Goal: Browse casually: Explore the website without a specific task or goal

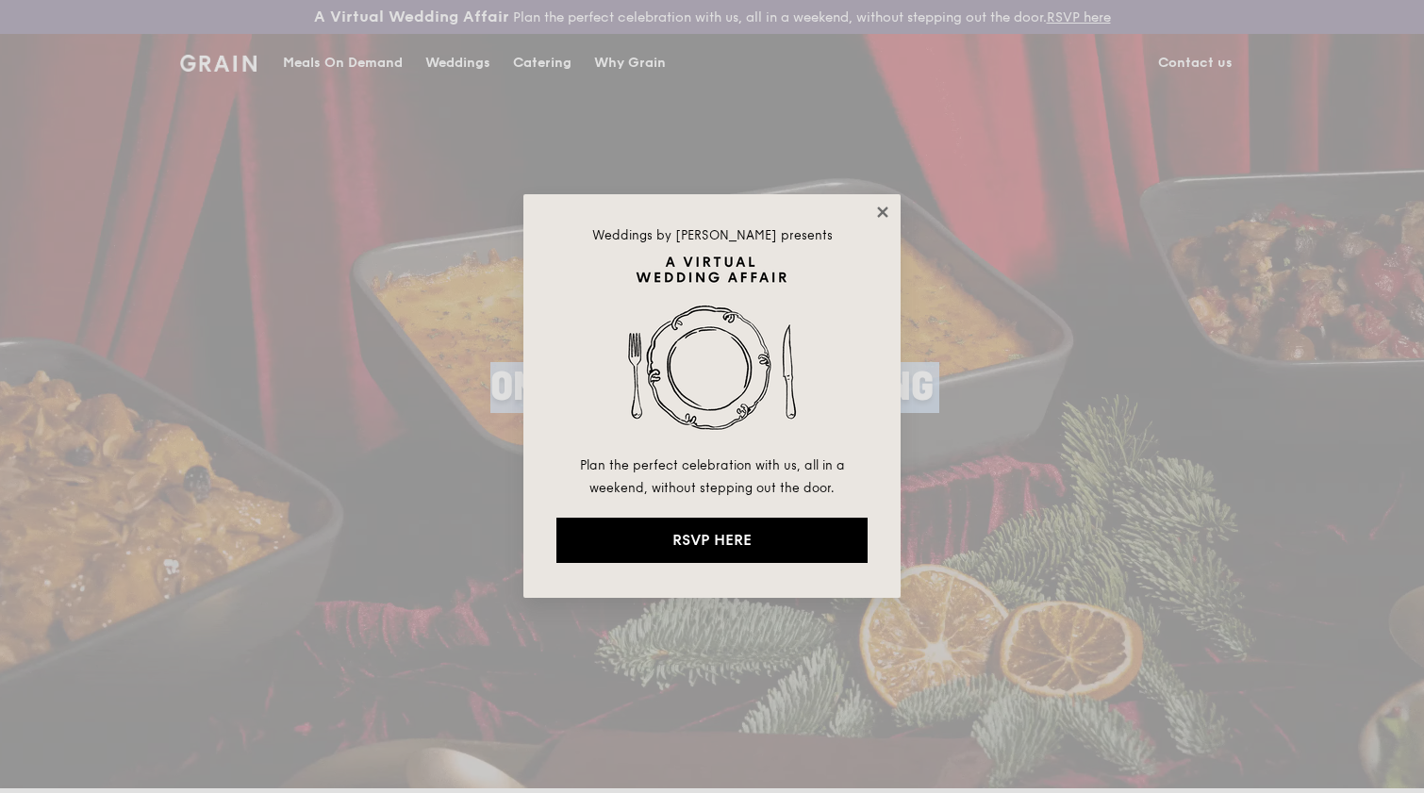
click at [886, 217] on icon at bounding box center [882, 212] width 17 height 17
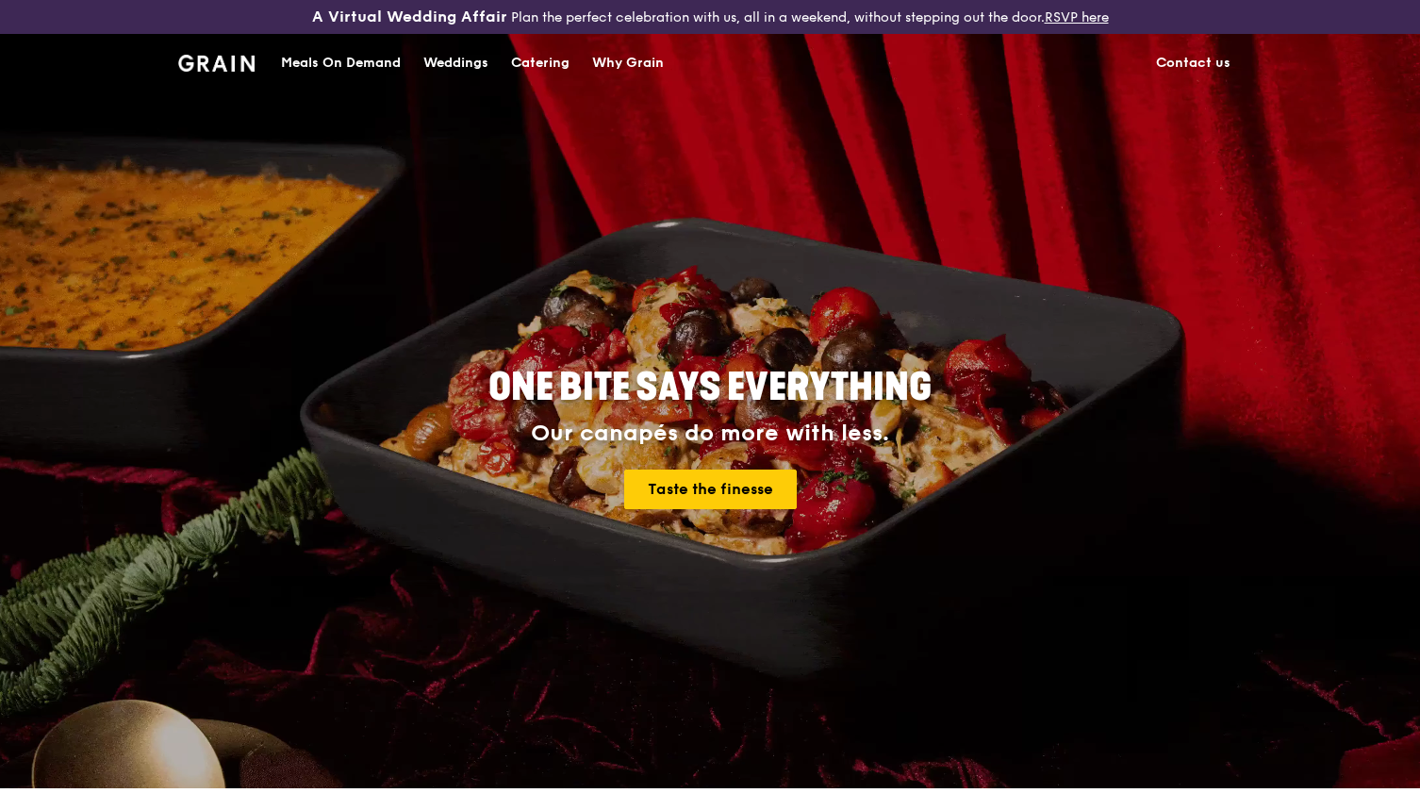
click at [254, 55] on div "Grain logo Meals On Demand Weddings Catering Why Grain Contact us" at bounding box center [710, 63] width 1064 height 58
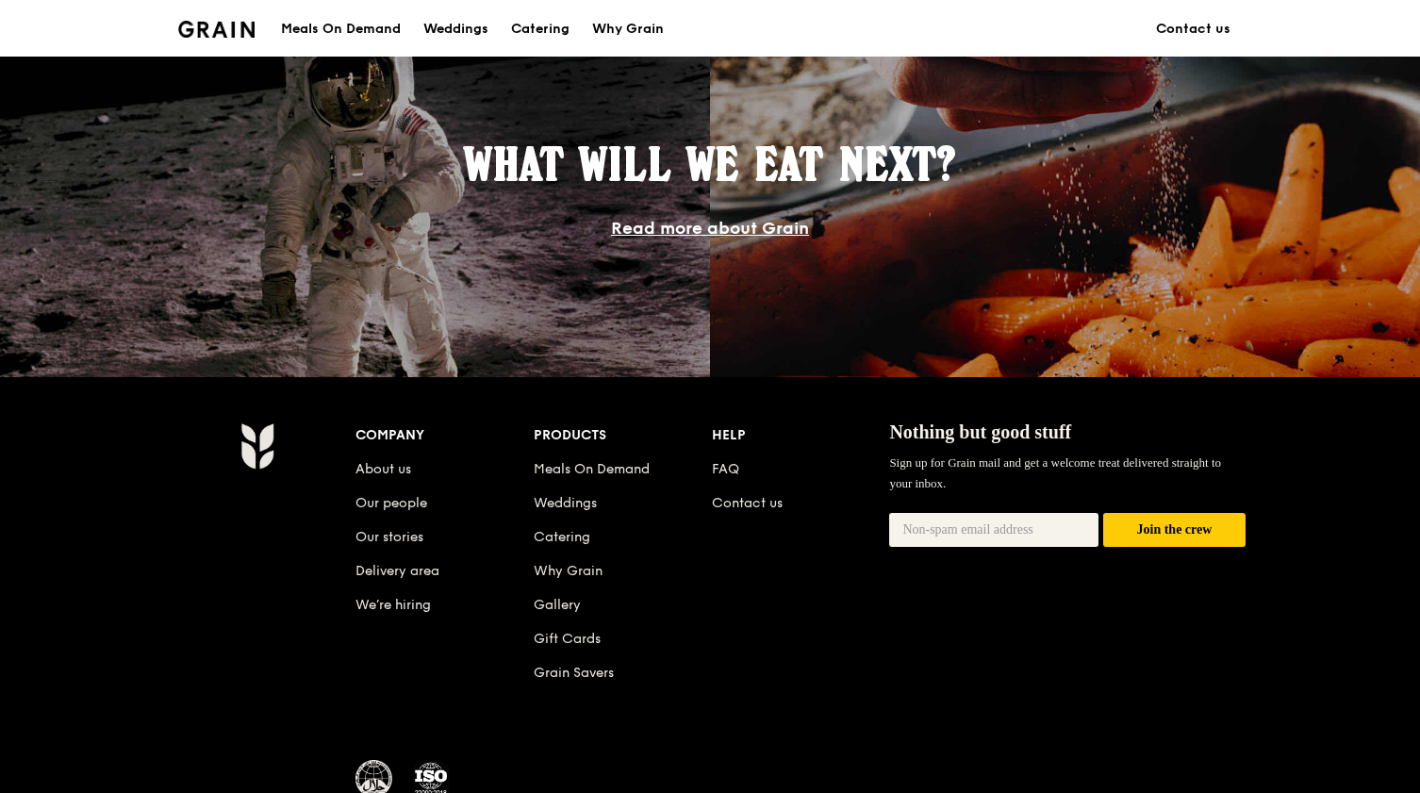
scroll to position [1757, 0]
